Goal: Information Seeking & Learning: Learn about a topic

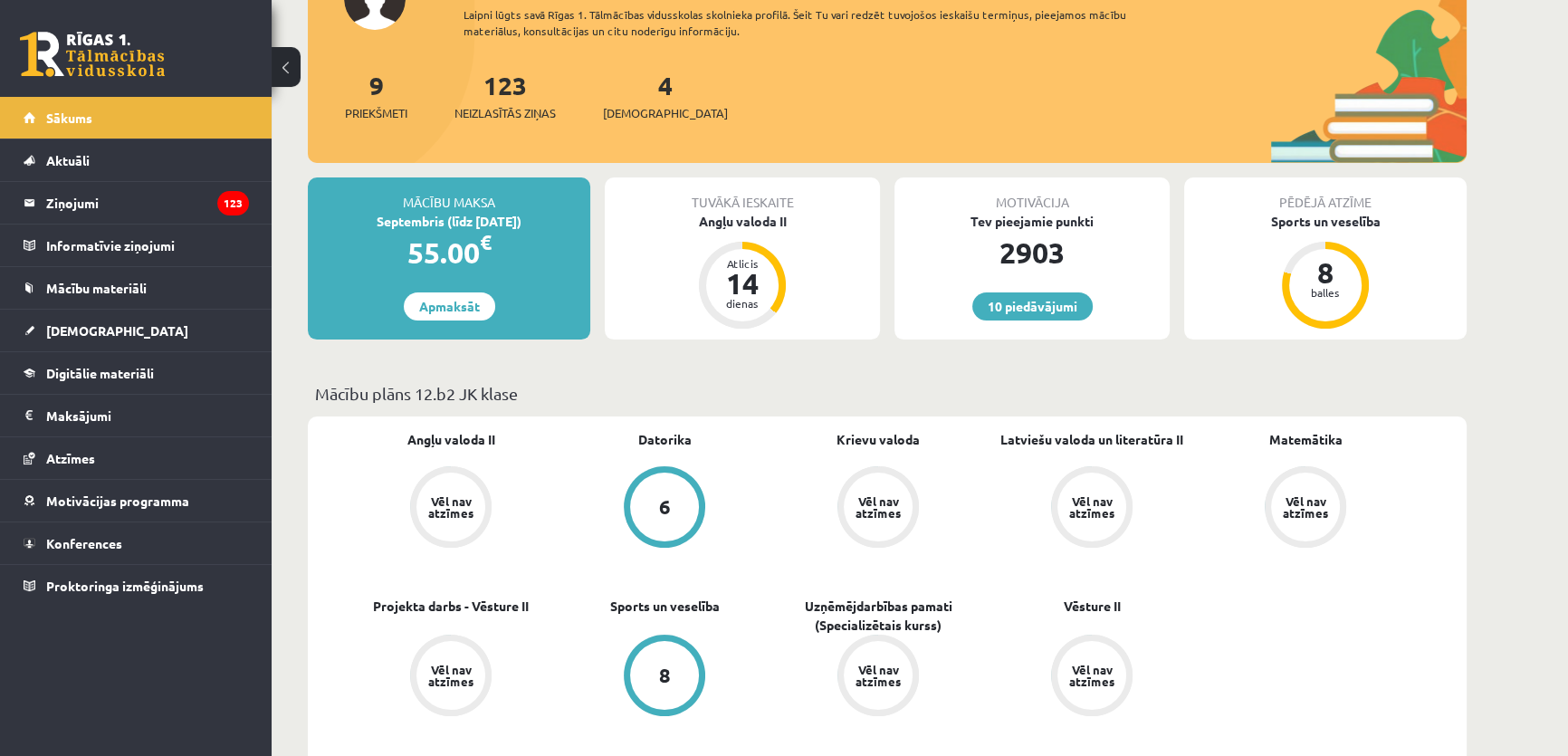
scroll to position [576, 0]
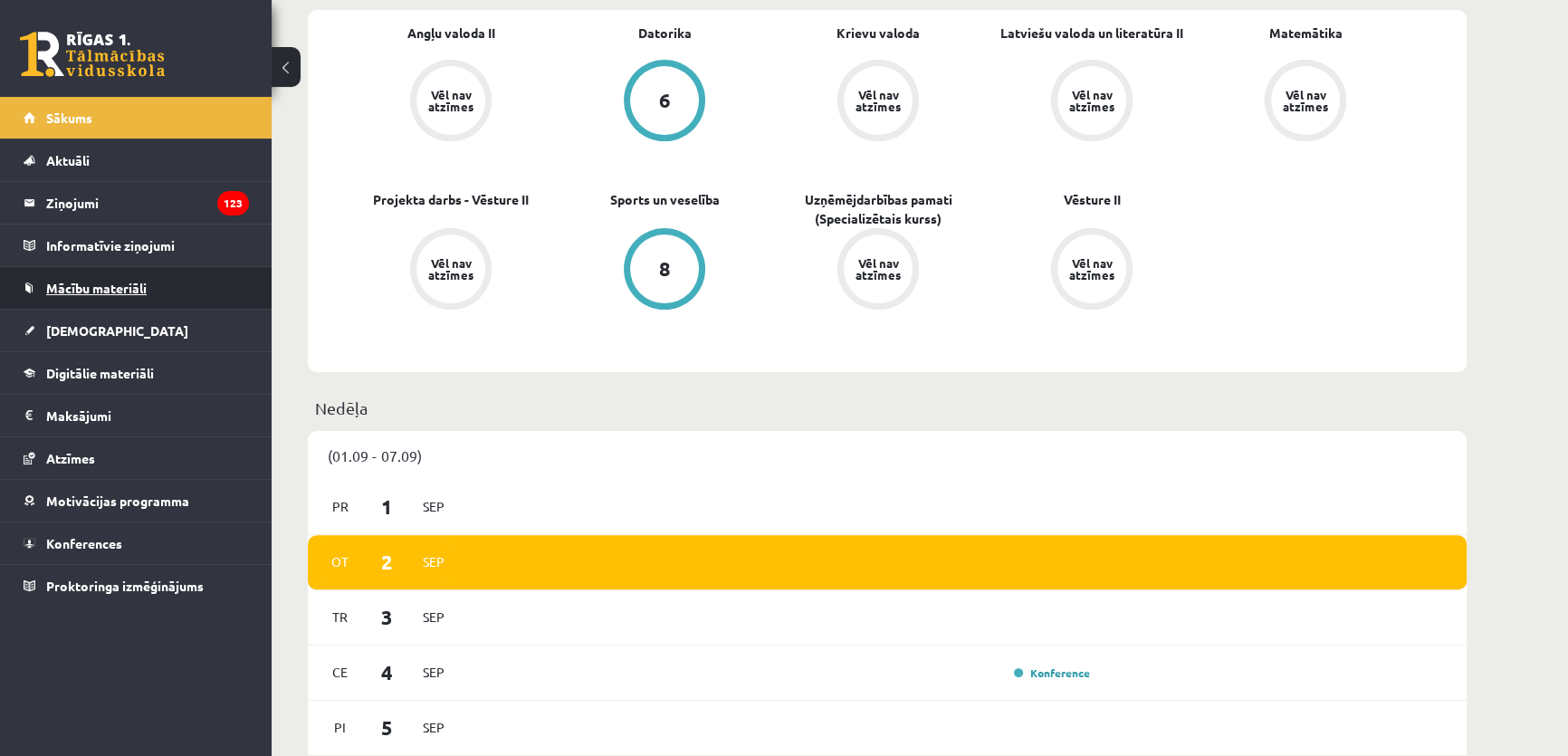
click at [164, 275] on link "Mācību materiāli" at bounding box center [137, 288] width 226 height 42
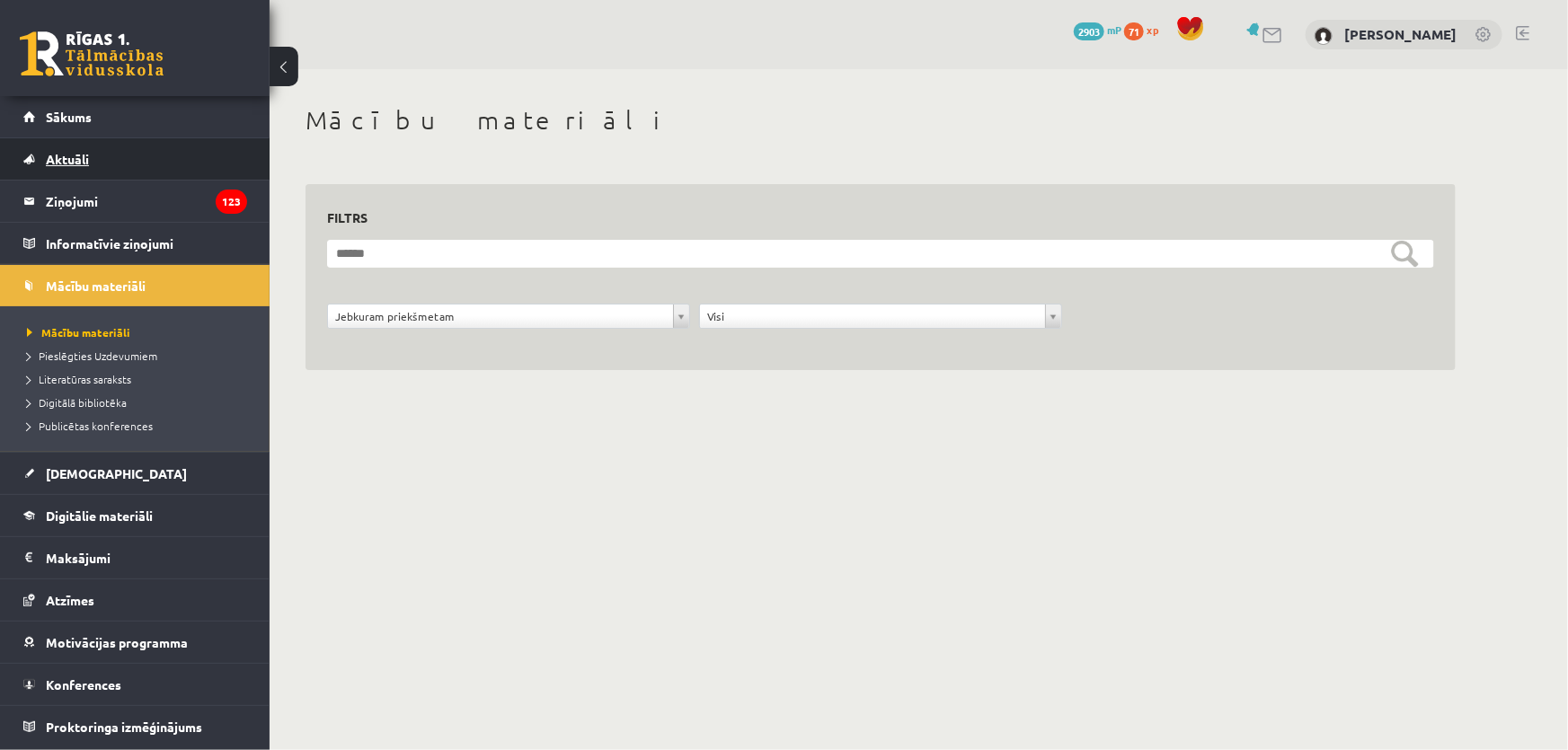
click at [219, 153] on link "Aktuāli" at bounding box center [136, 160] width 224 height 42
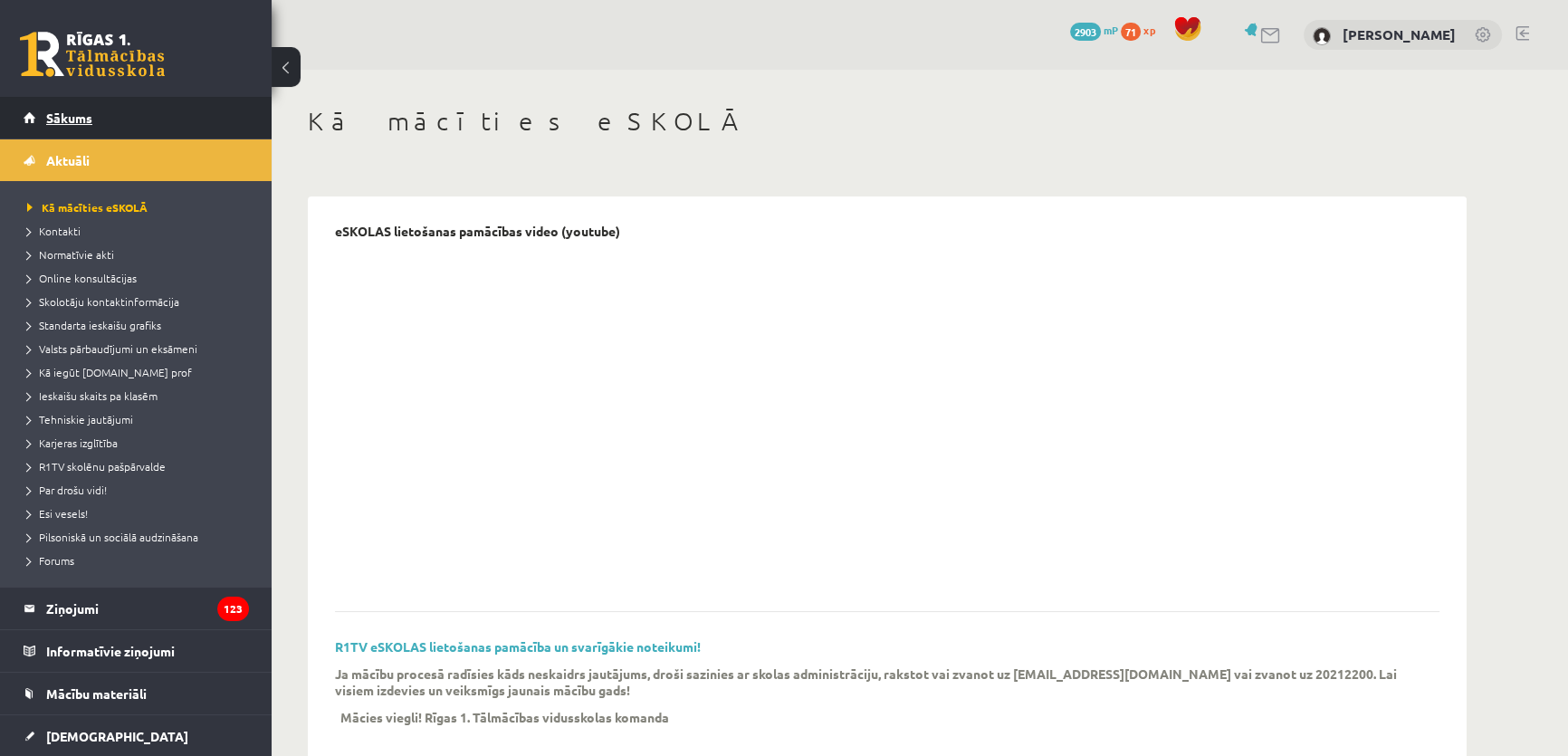
click at [222, 128] on link "Sākums" at bounding box center [137, 118] width 226 height 42
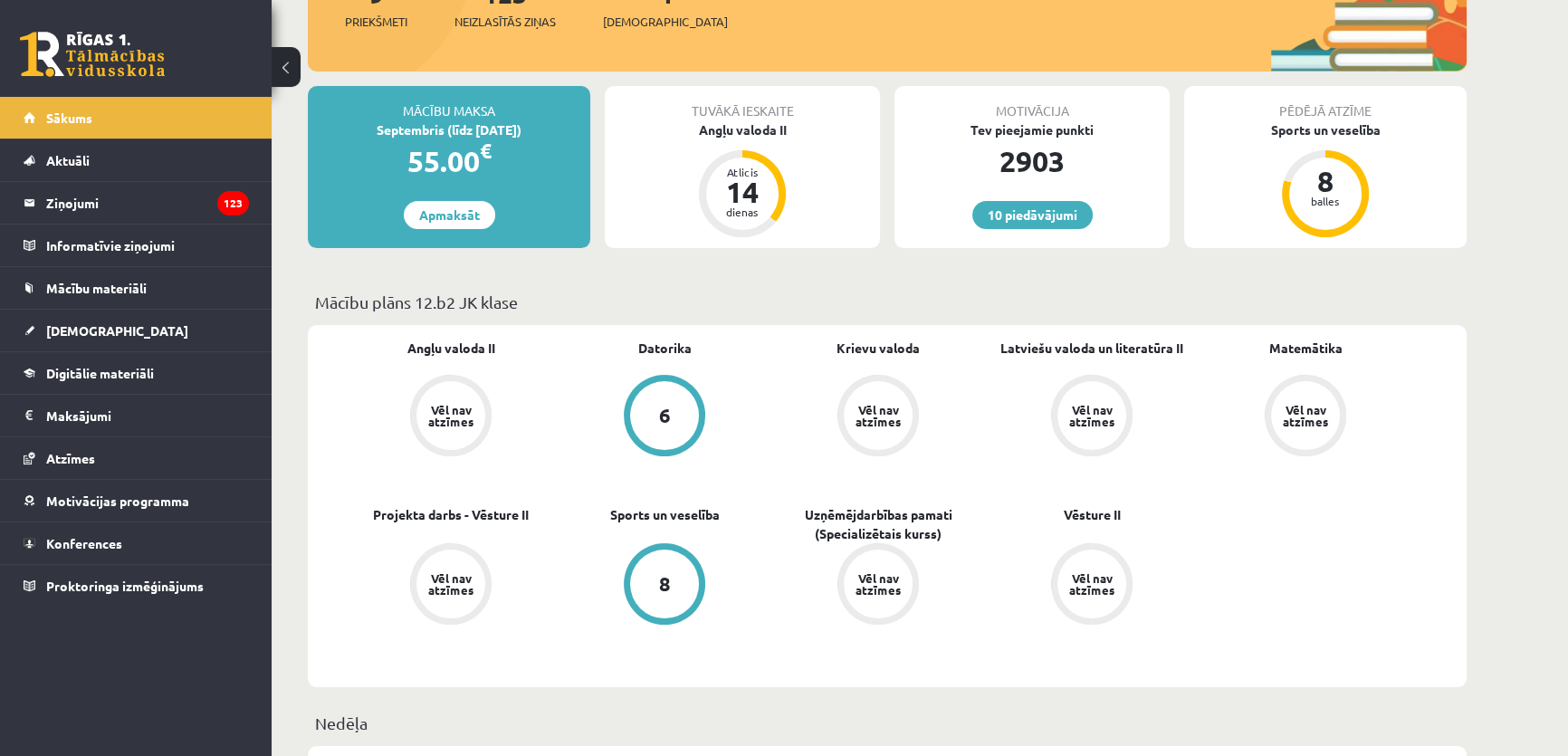
scroll to position [246, 0]
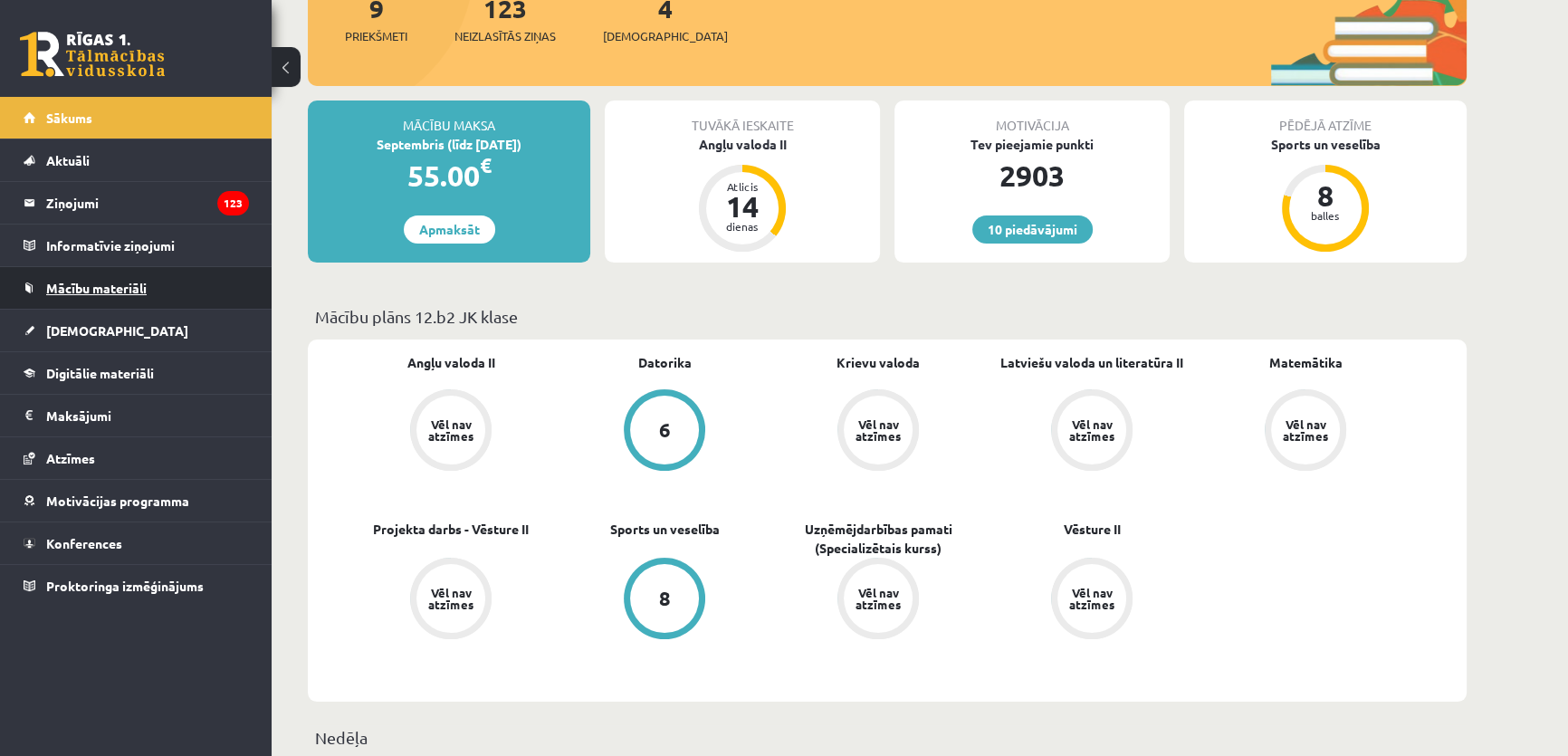
click at [199, 283] on link "Mācību materiāli" at bounding box center [137, 288] width 226 height 42
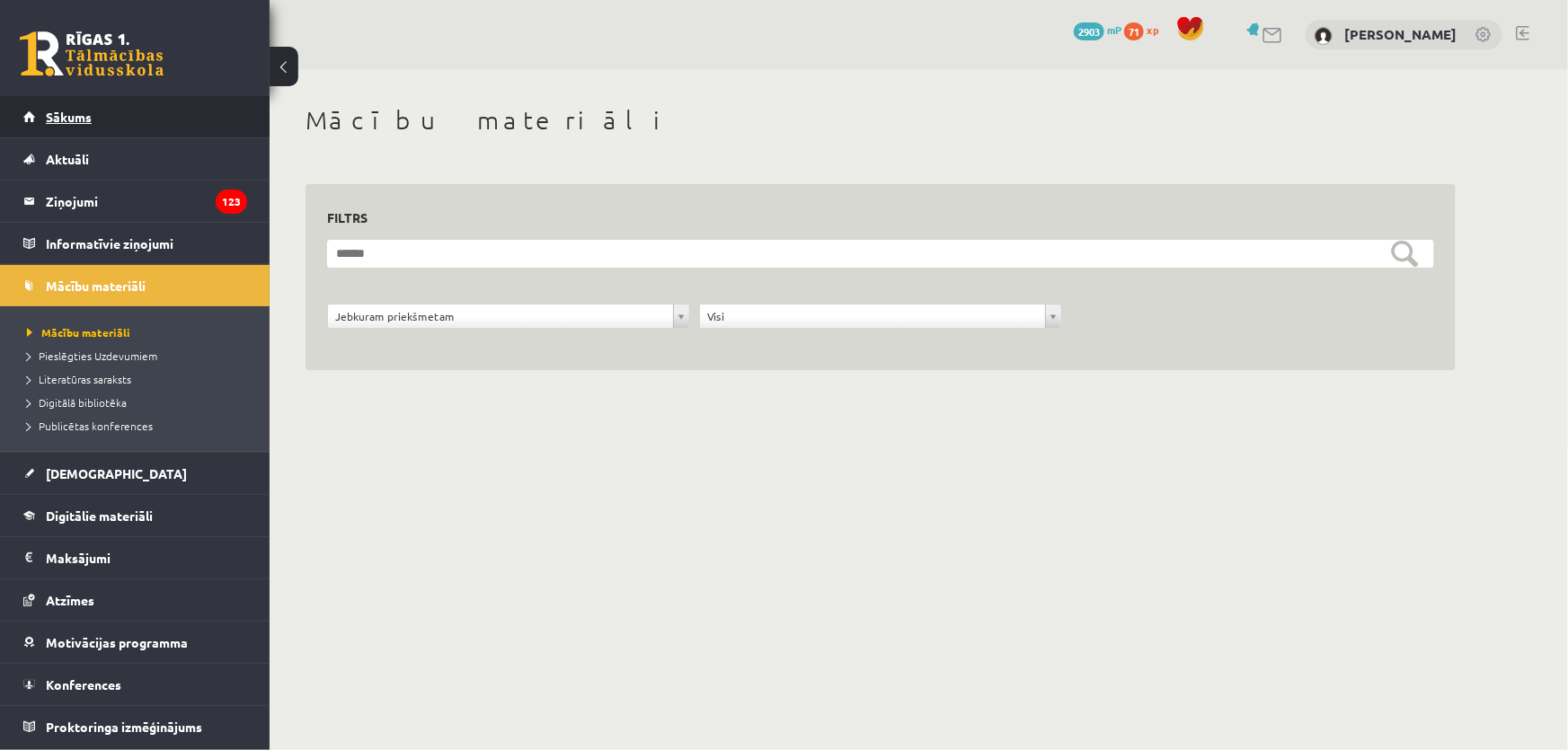
click at [139, 125] on link "Sākums" at bounding box center [136, 117] width 224 height 42
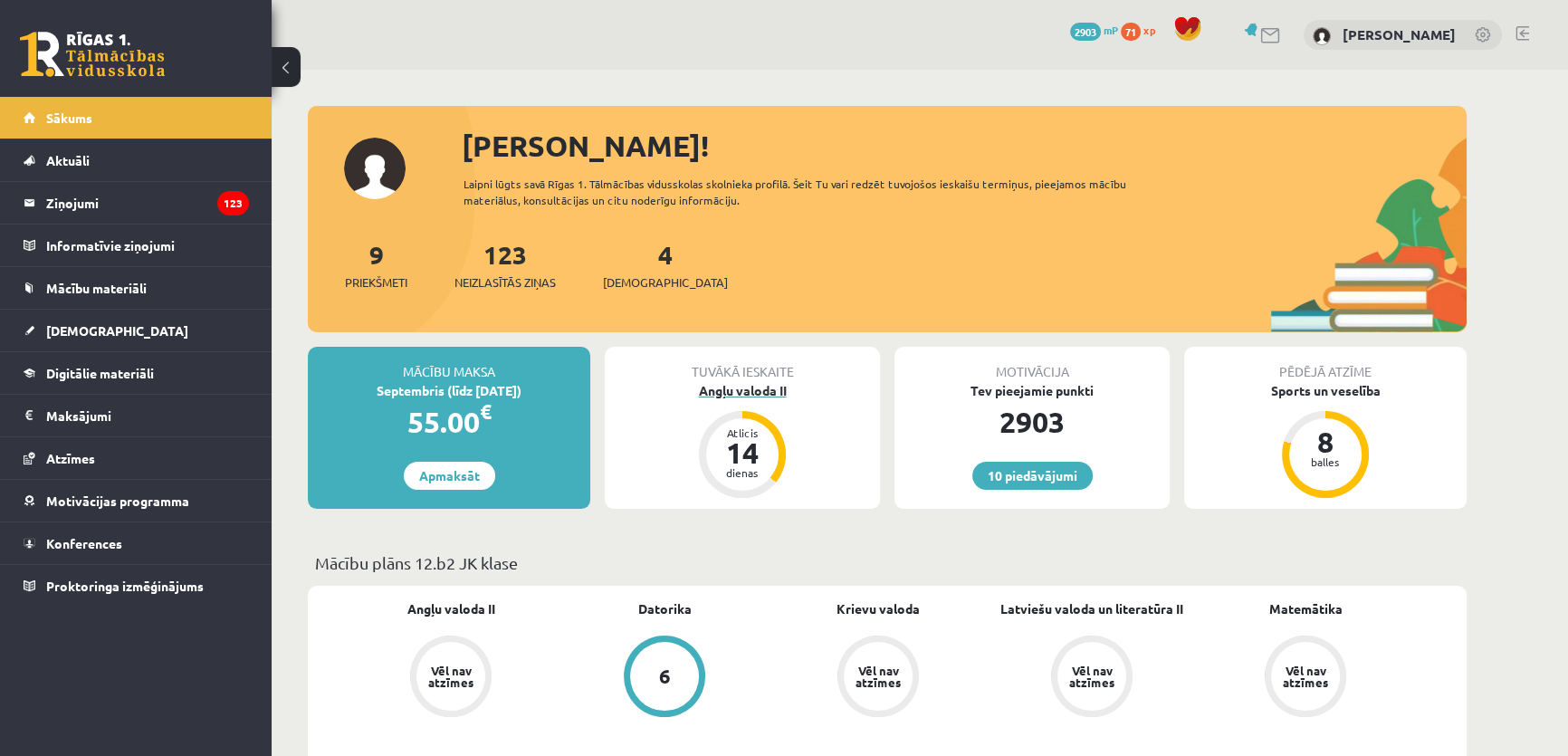
click at [748, 385] on div "Angļu valoda II" at bounding box center [742, 390] width 275 height 19
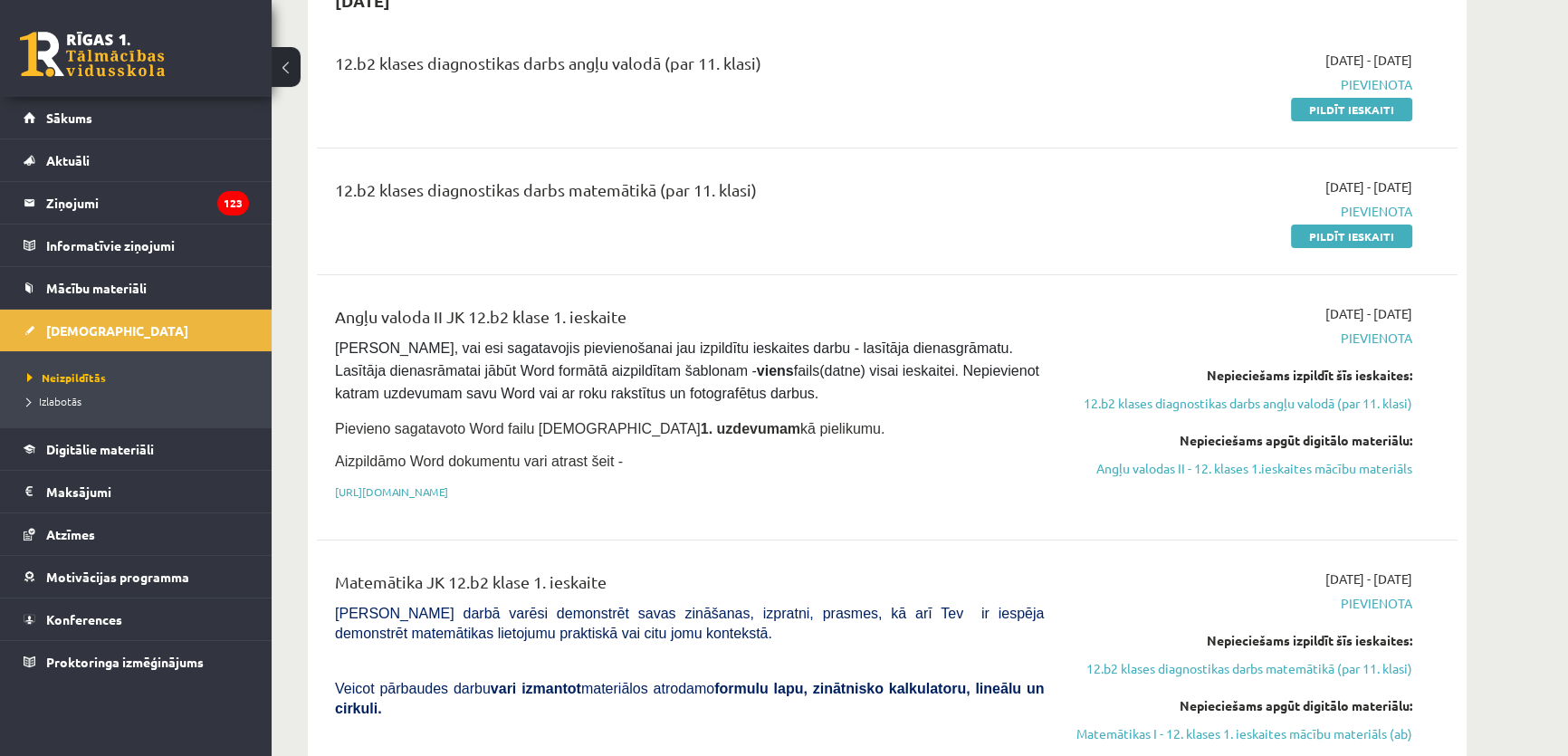
scroll to position [246, 0]
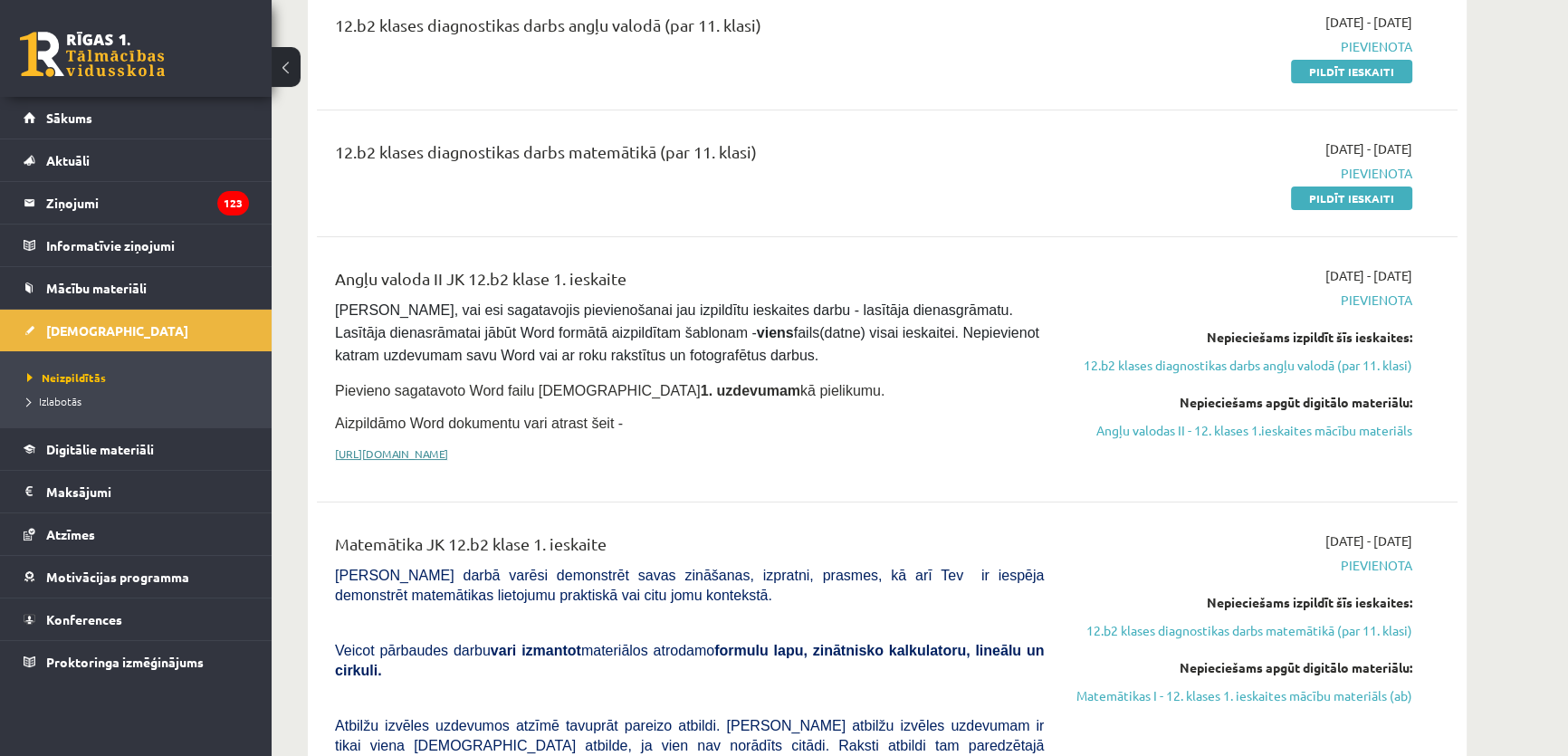
click at [448, 447] on link "https://drive.google.com/drive/folders/1IHE_ip15KOAbO2Se1NDGwZ2e__vlzPUf?usp=sh…" at bounding box center [391, 454] width 113 height 14
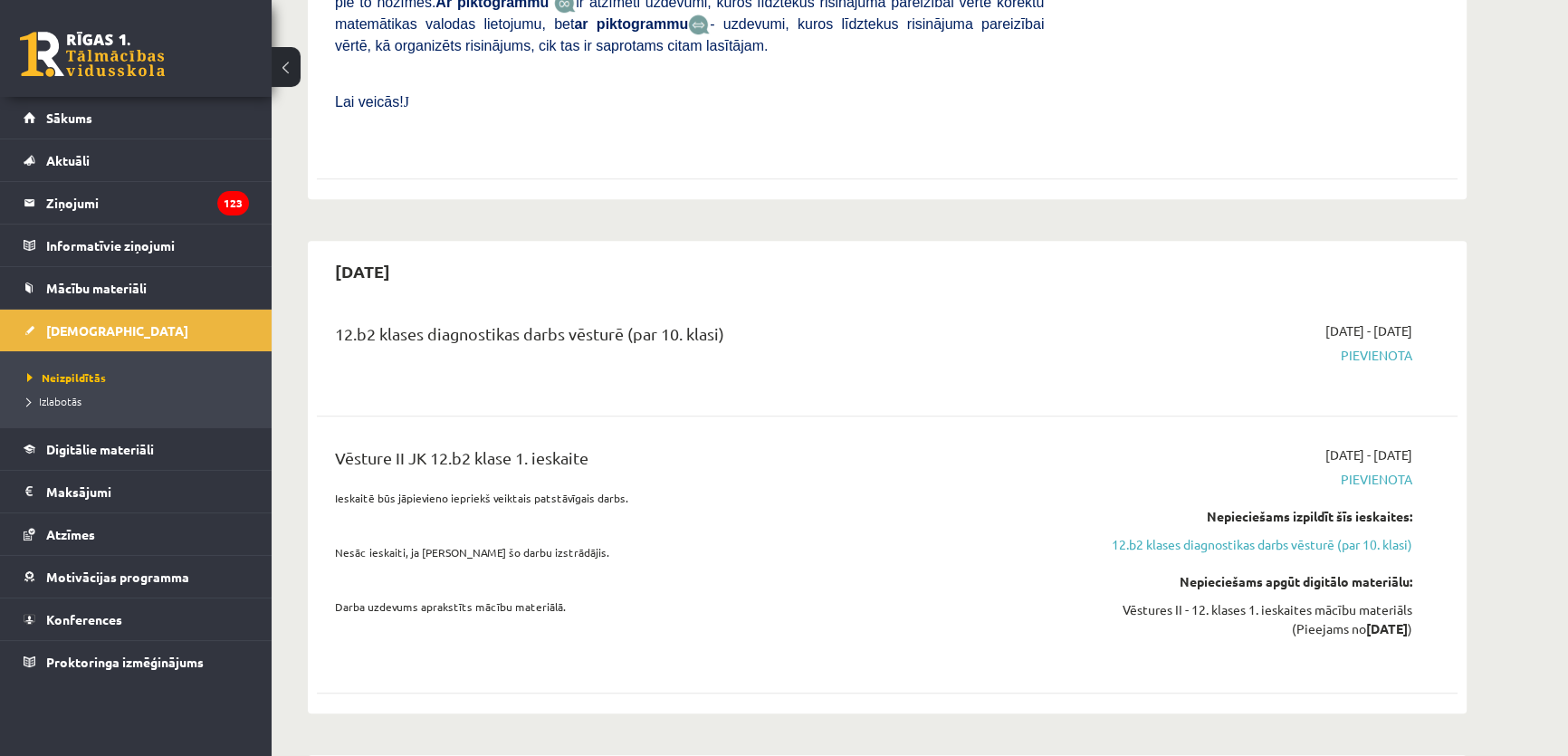
scroll to position [1317, 0]
